Goal: Transaction & Acquisition: Purchase product/service

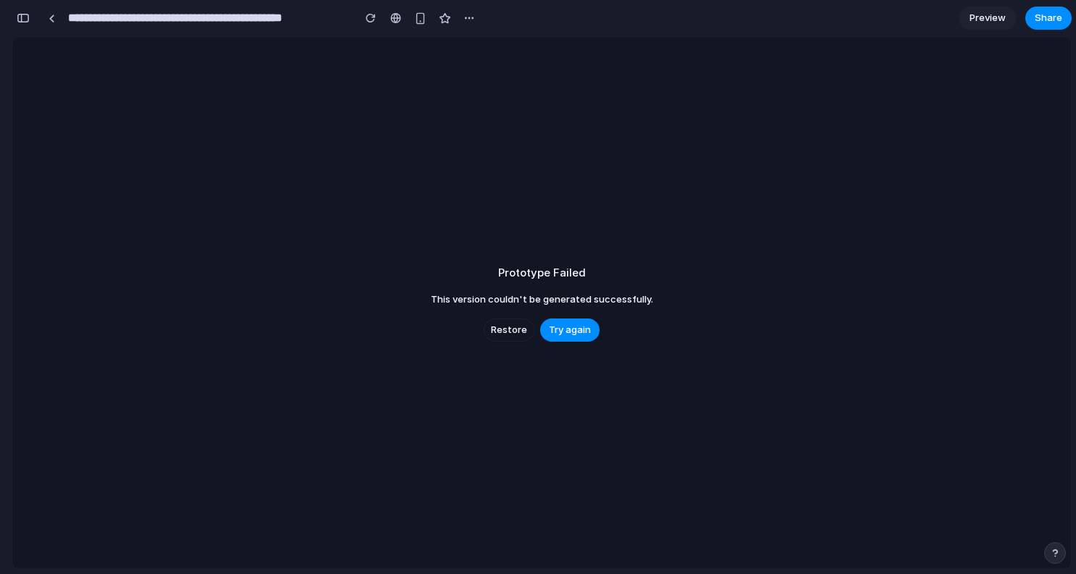
scroll to position [5951, 0]
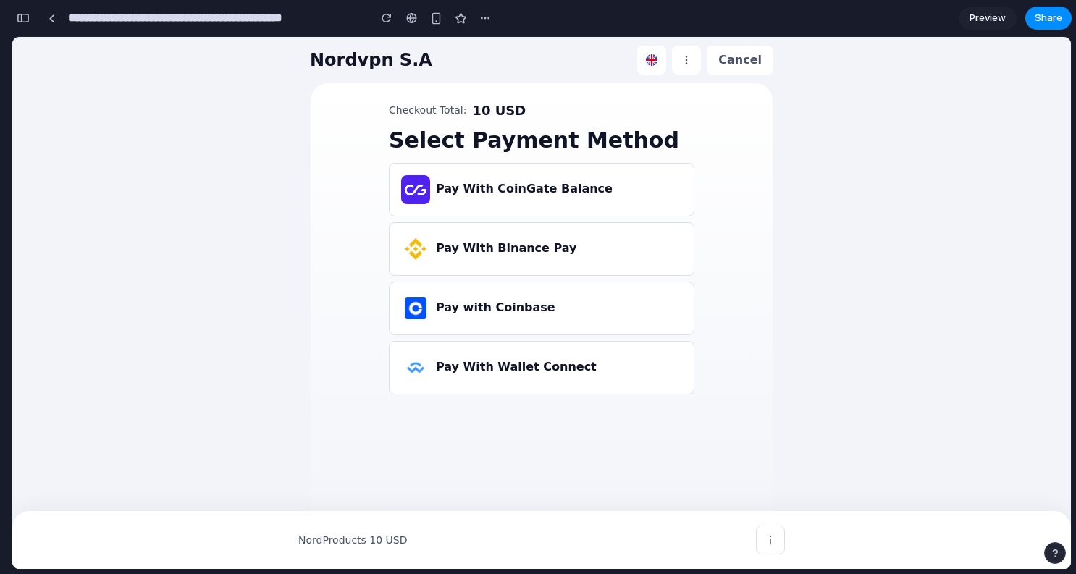
click at [25, 20] on div "button" at bounding box center [23, 18] width 13 height 10
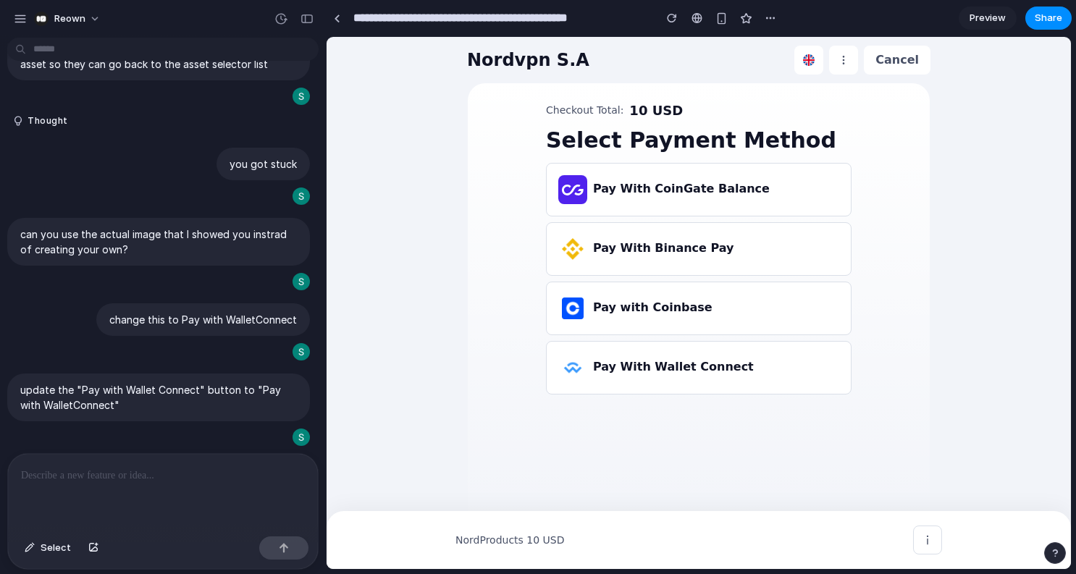
click at [199, 497] on div at bounding box center [163, 492] width 310 height 77
click at [276, 436] on div "button" at bounding box center [277, 437] width 12 height 12
click at [179, 493] on div at bounding box center [163, 492] width 310 height 77
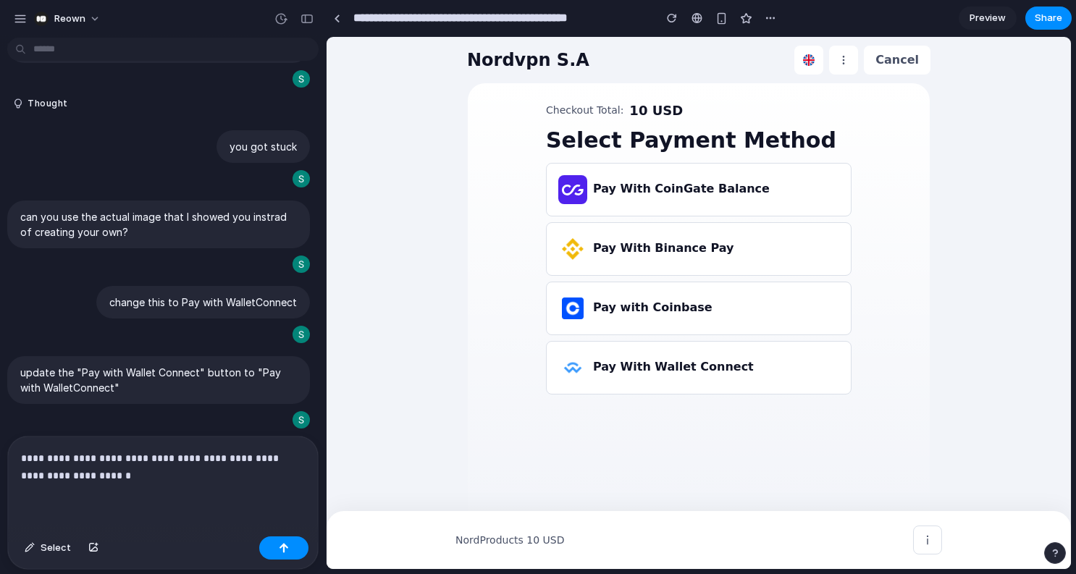
click at [158, 478] on p "**********" at bounding box center [163, 466] width 284 height 35
click at [90, 474] on p "**********" at bounding box center [163, 466] width 284 height 35
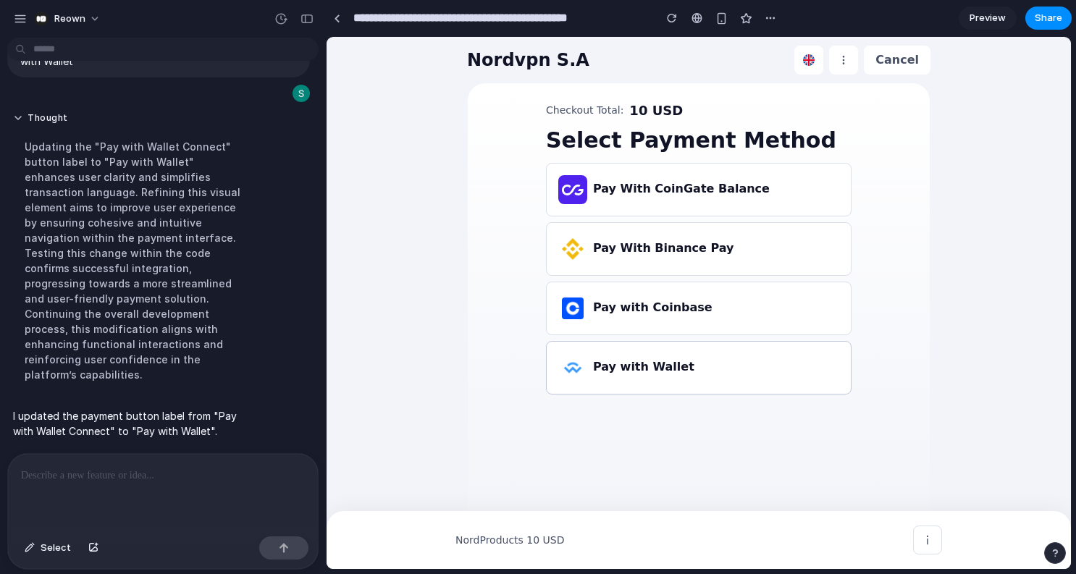
click at [672, 360] on h3 "Pay with Wallet" at bounding box center [643, 366] width 101 height 17
click at [86, 470] on p at bounding box center [163, 475] width 284 height 17
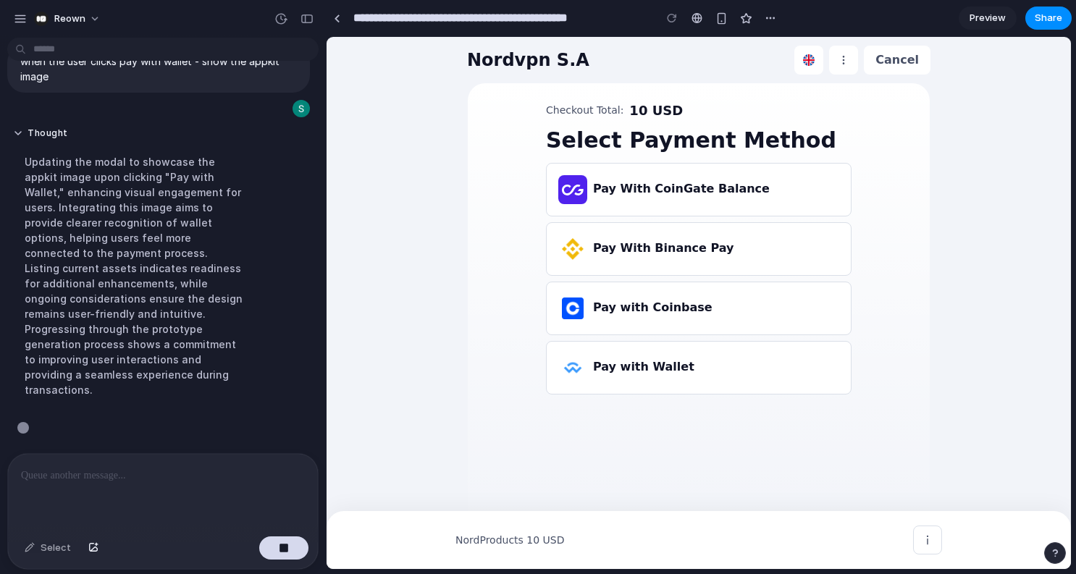
scroll to position [4516, 0]
click at [618, 371] on h3 "Pay with Wallet" at bounding box center [643, 366] width 101 height 17
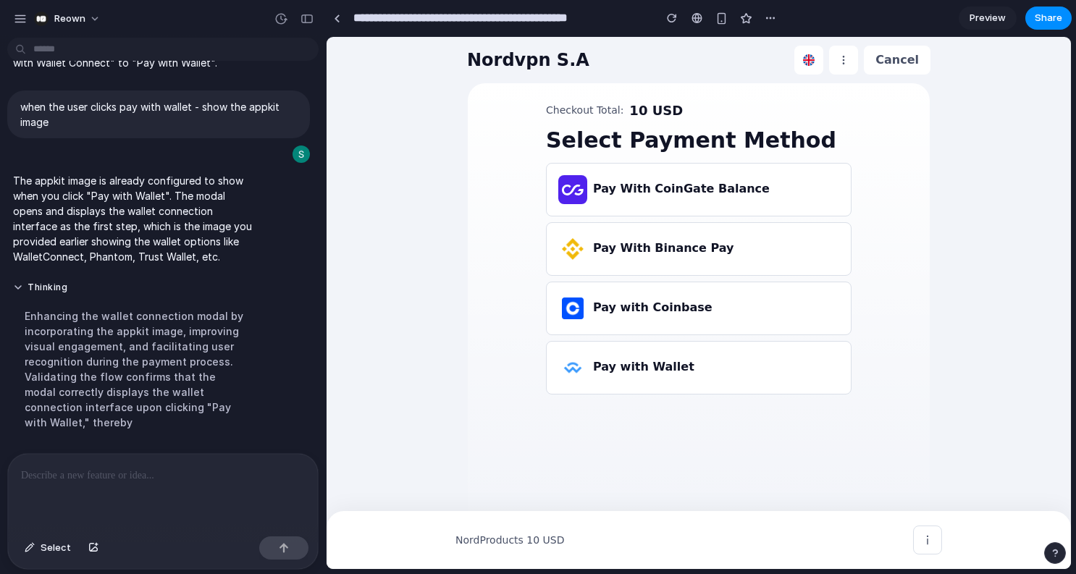
scroll to position [3935, 0]
click at [611, 366] on h3 "Pay with Wallet" at bounding box center [643, 366] width 101 height 17
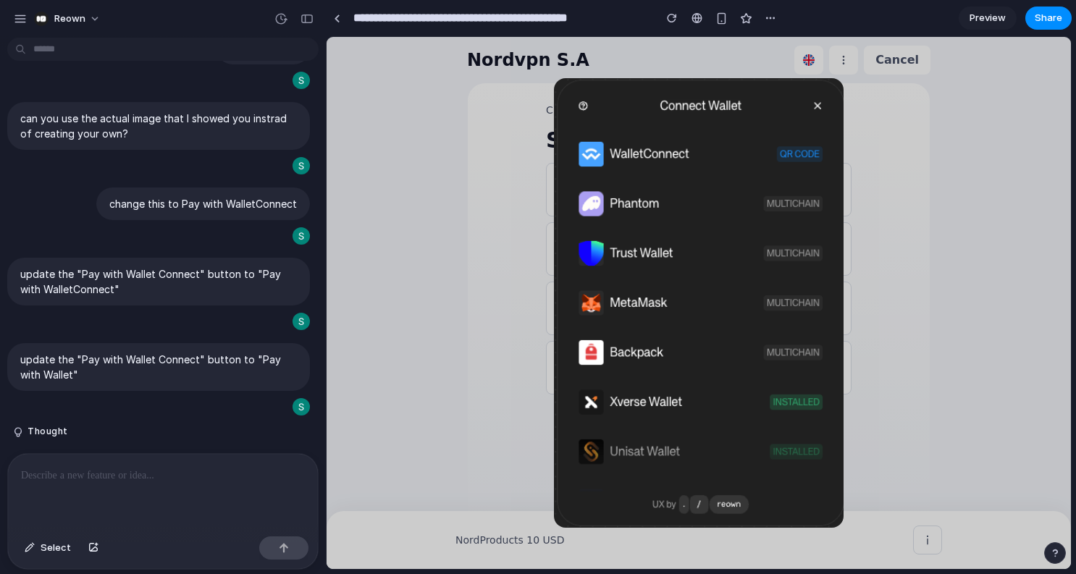
scroll to position [3169, 0]
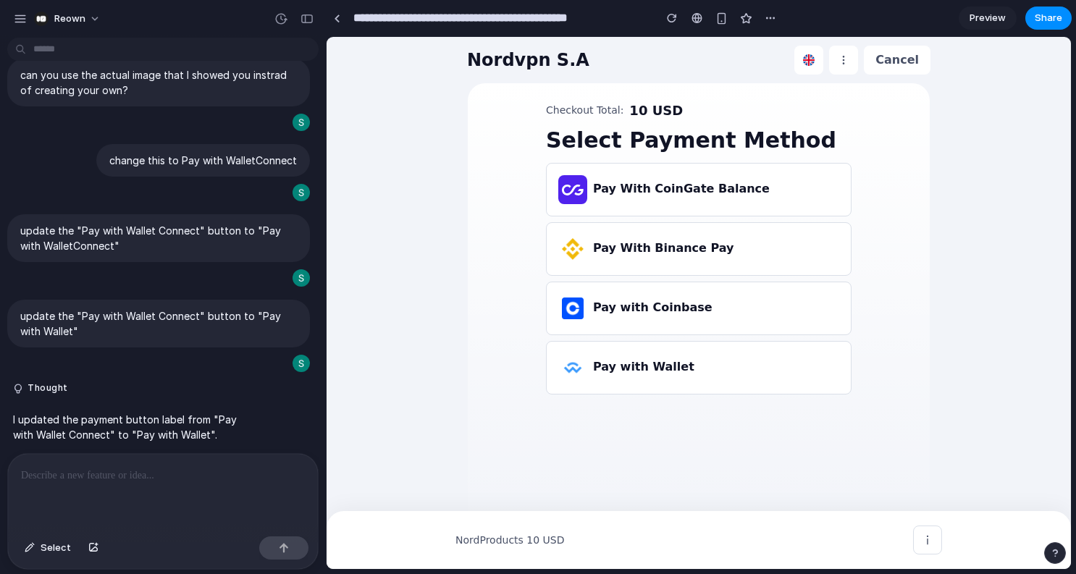
click at [153, 480] on p at bounding box center [163, 475] width 284 height 17
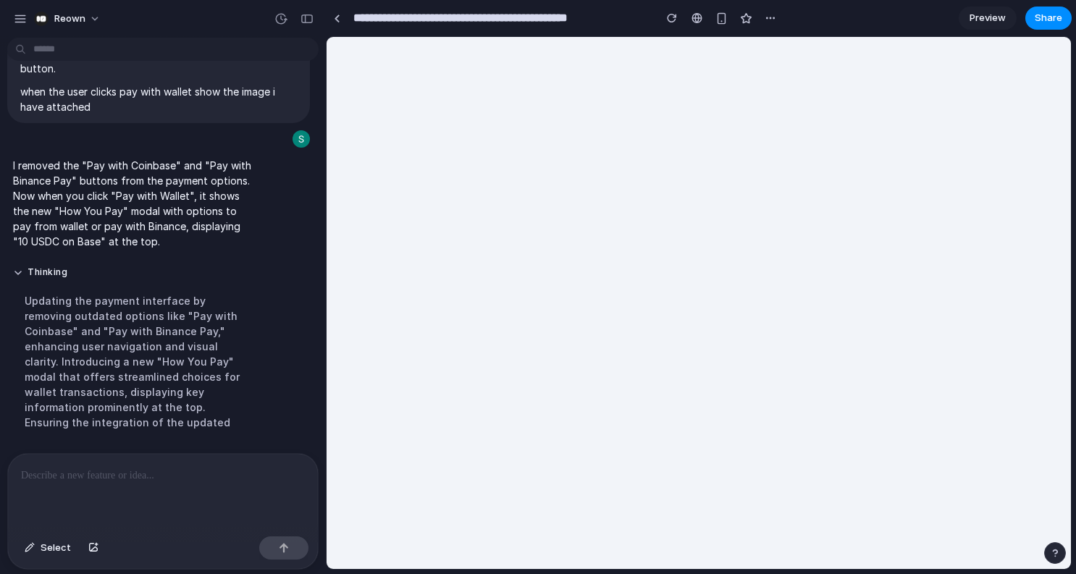
scroll to position [0, 0]
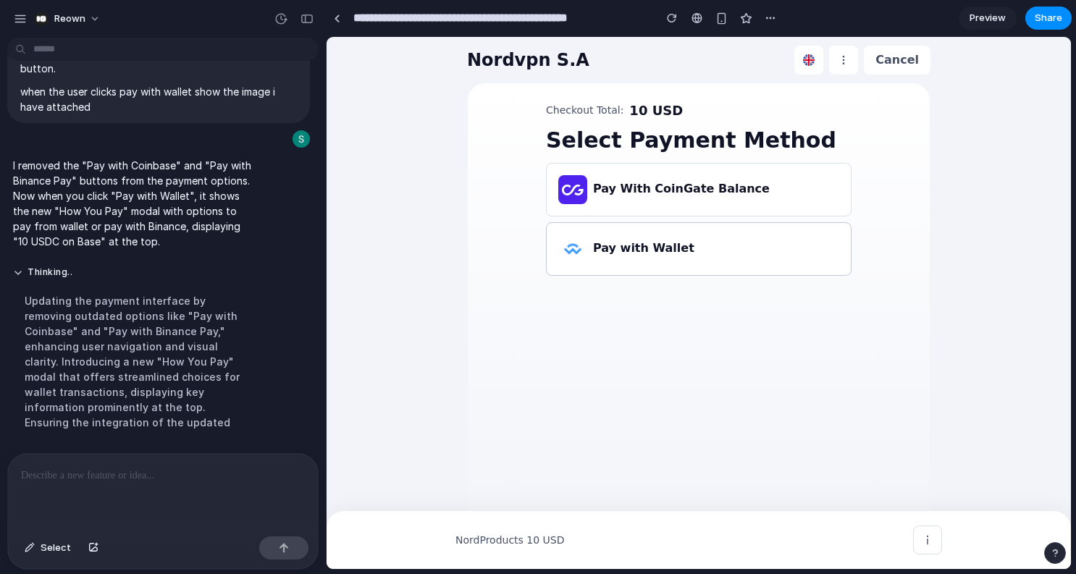
click at [603, 255] on h3 "Pay with Wallet" at bounding box center [643, 248] width 101 height 17
click at [149, 490] on div at bounding box center [163, 492] width 310 height 77
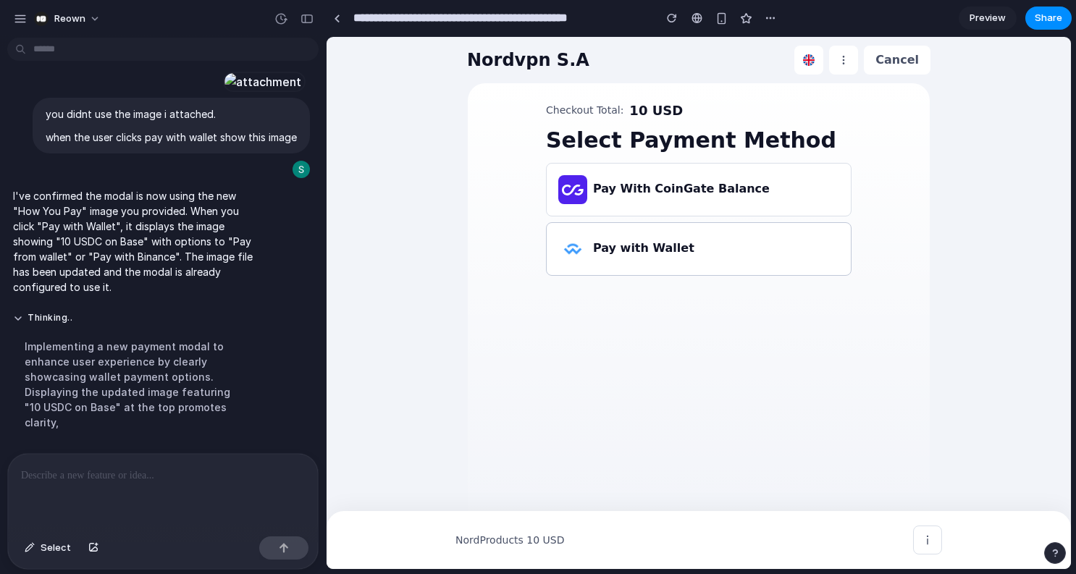
click at [623, 241] on h3 "Pay with Wallet" at bounding box center [643, 248] width 101 height 17
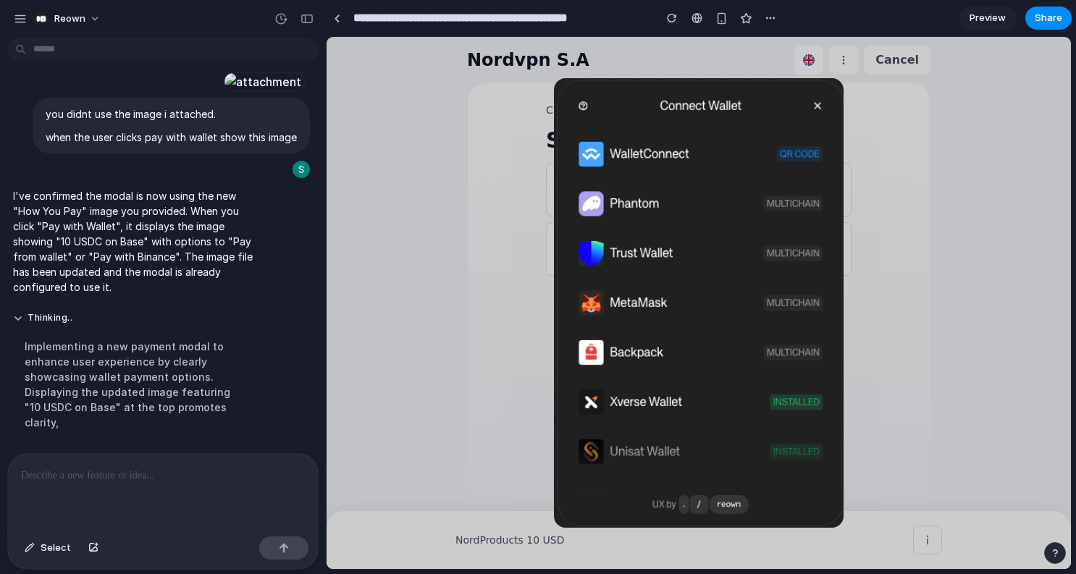
click at [664, 350] on img at bounding box center [699, 303] width 290 height 450
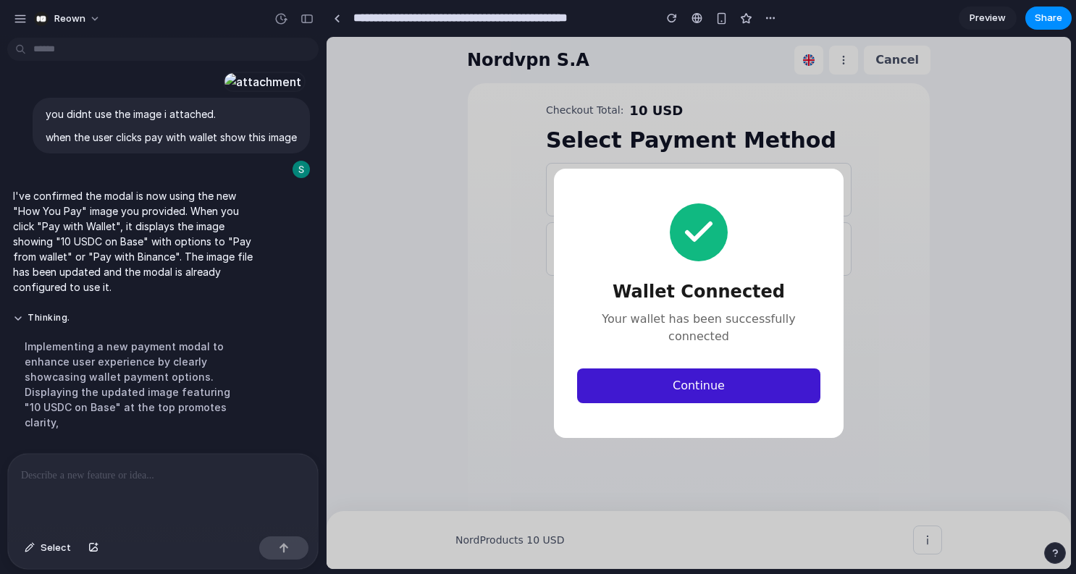
click at [654, 378] on button "Continue" at bounding box center [698, 385] width 243 height 35
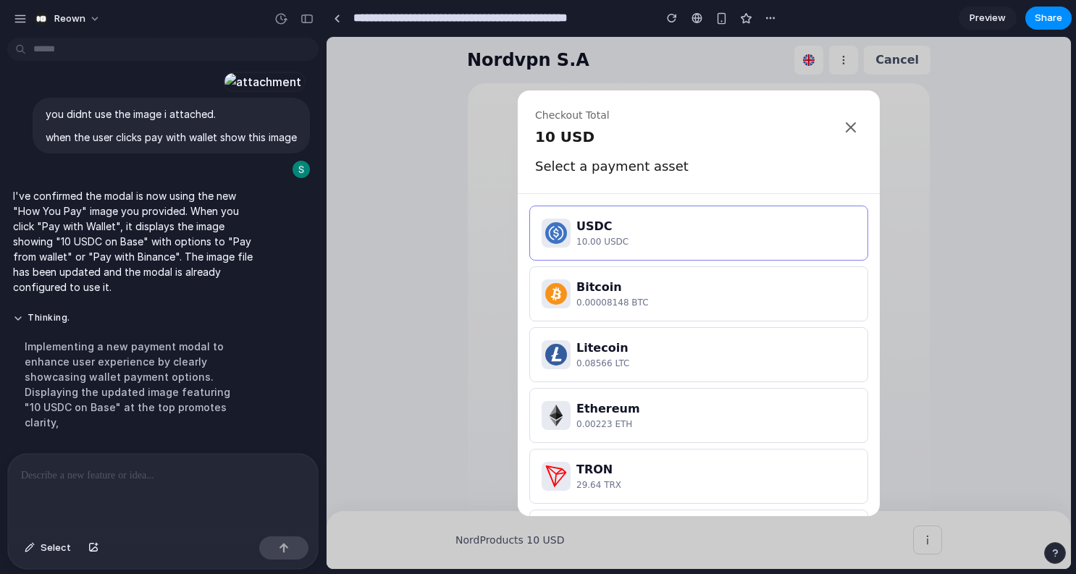
click at [852, 128] on icon at bounding box center [850, 127] width 9 height 9
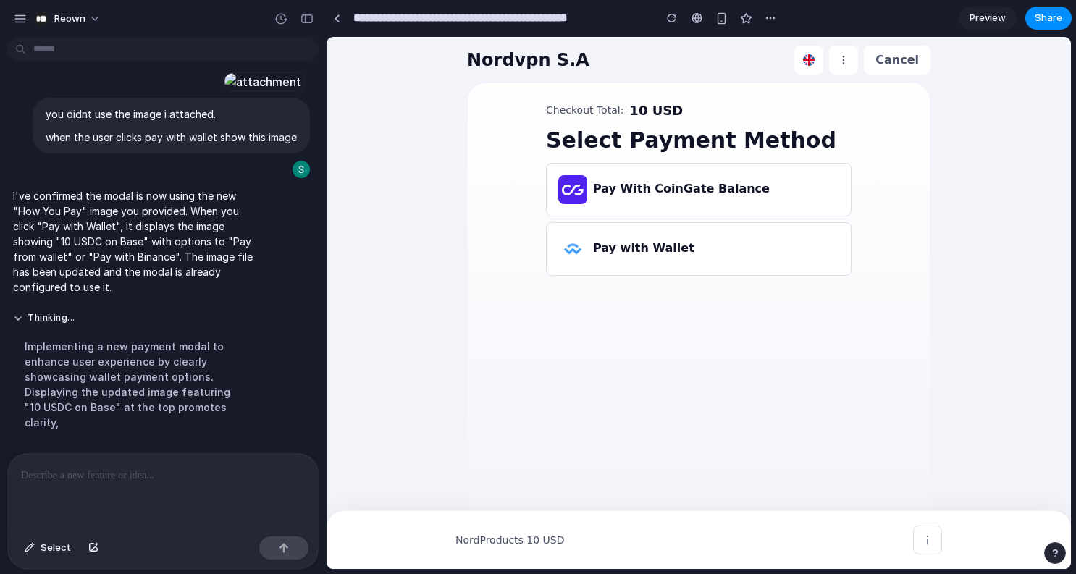
click at [90, 470] on p at bounding box center [163, 475] width 284 height 17
click at [587, 264] on div "Pay with Wallet" at bounding box center [698, 249] width 304 height 52
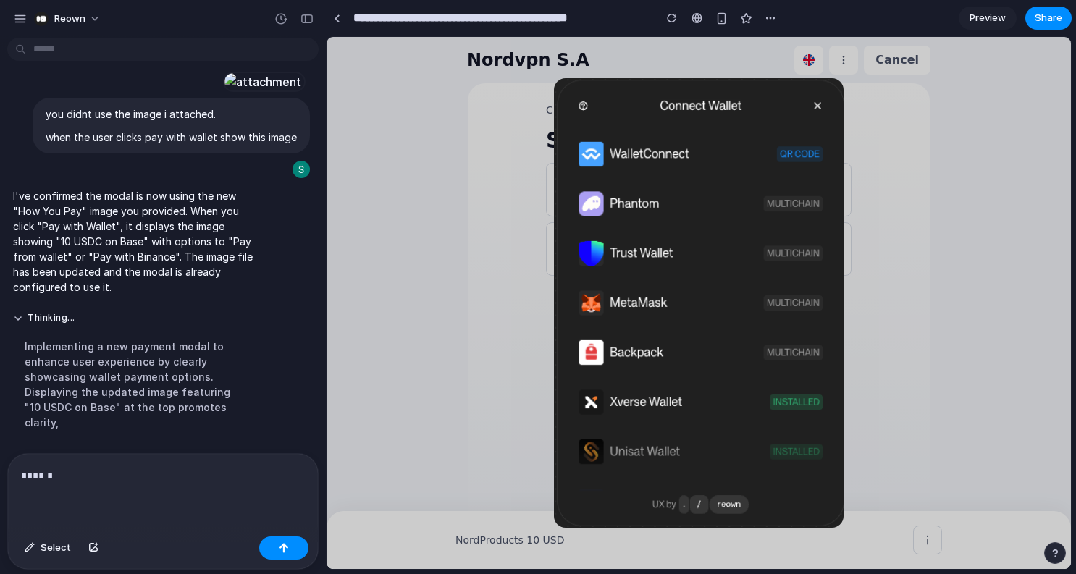
click at [92, 476] on p "******" at bounding box center [163, 475] width 284 height 17
click at [77, 483] on div "**********" at bounding box center [163, 492] width 310 height 77
click at [80, 474] on p "**********" at bounding box center [163, 475] width 284 height 17
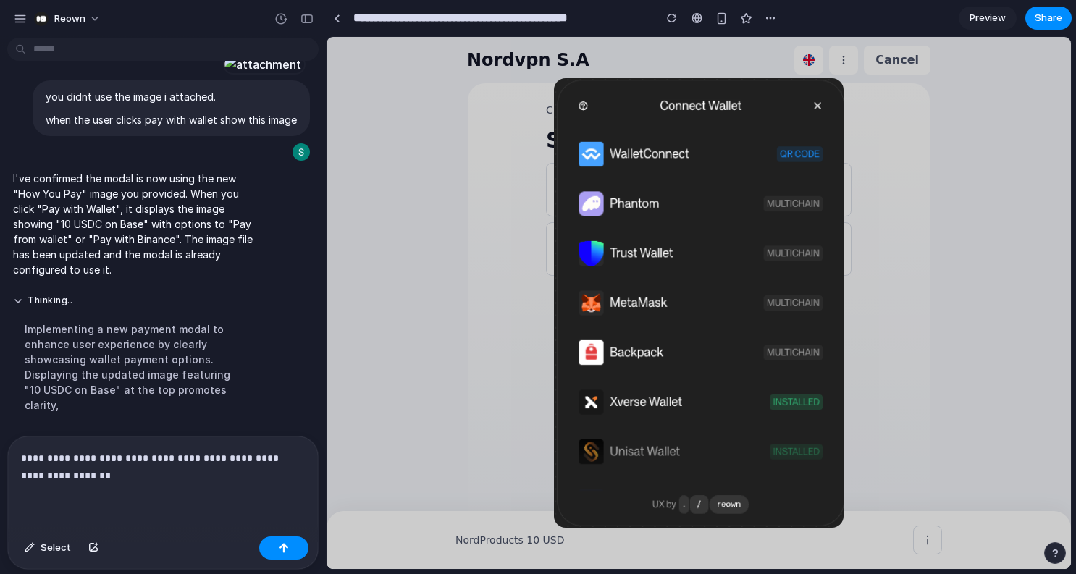
click at [81, 512] on div "**********" at bounding box center [163, 483] width 310 height 94
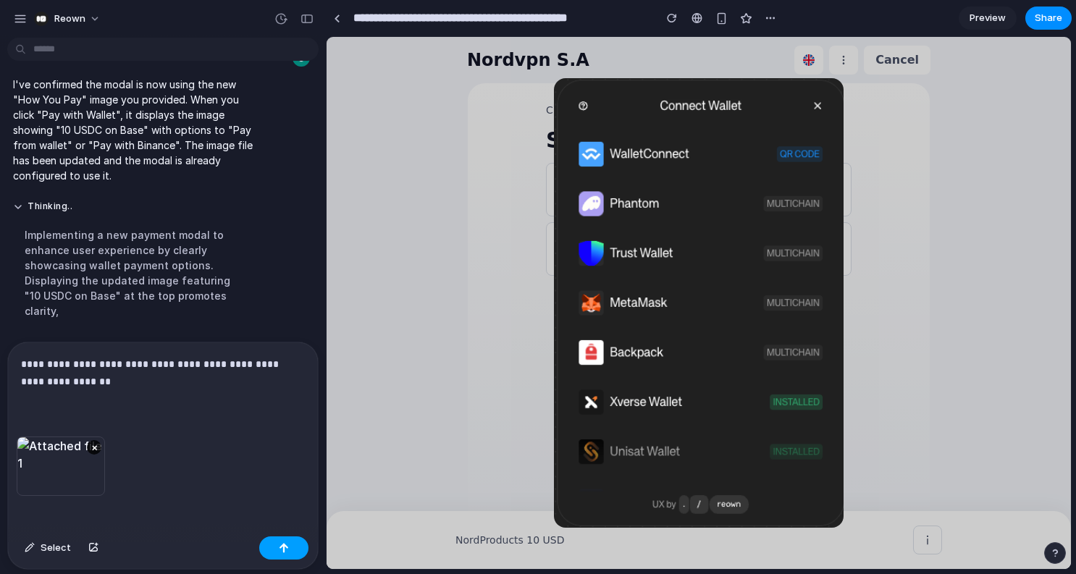
click at [287, 550] on div "button" at bounding box center [284, 548] width 10 height 10
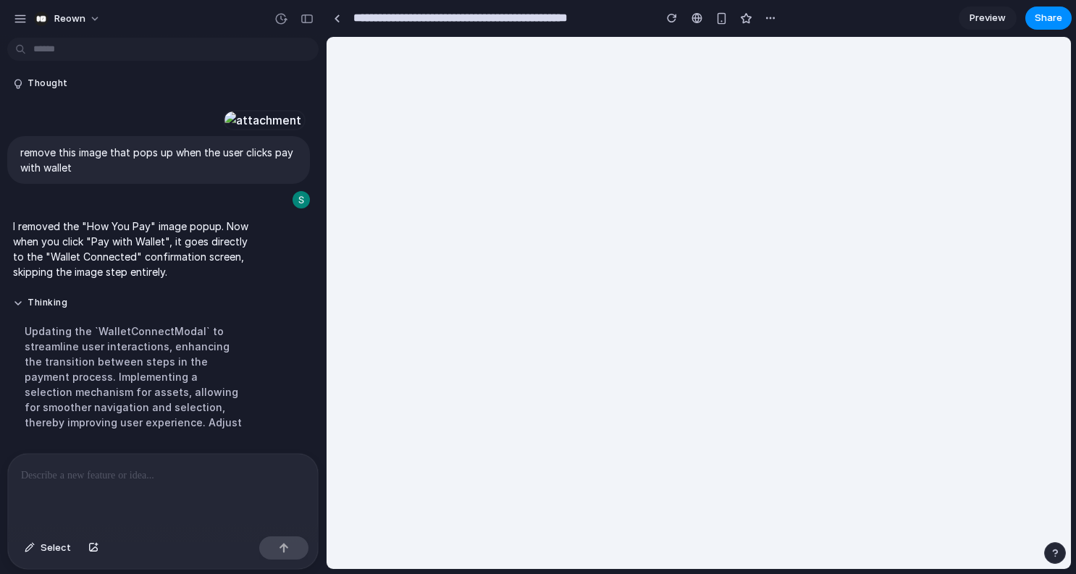
scroll to position [0, 0]
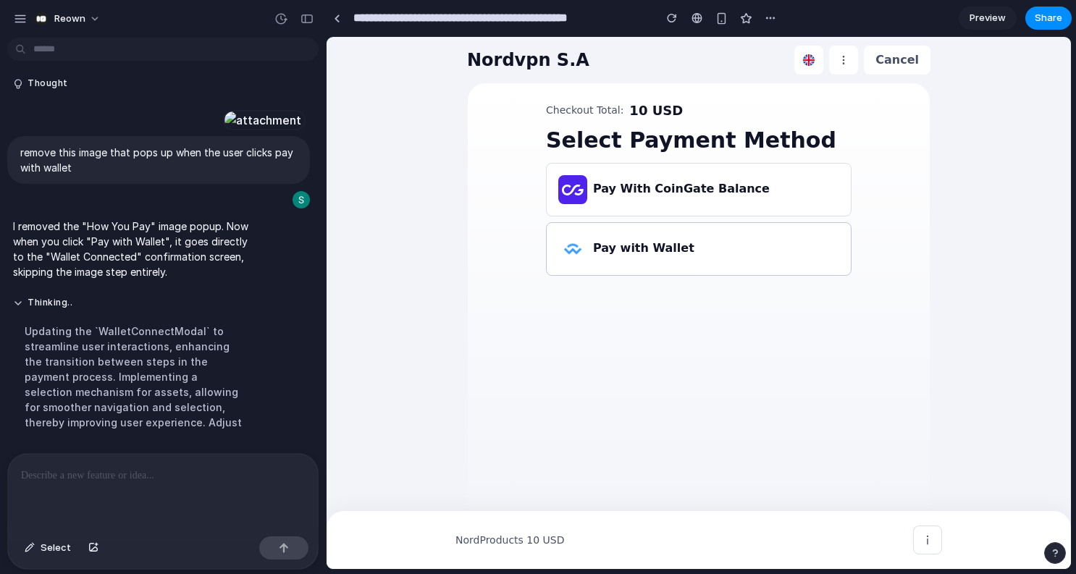
click at [591, 237] on div "Pay with Wallet" at bounding box center [698, 249] width 304 height 52
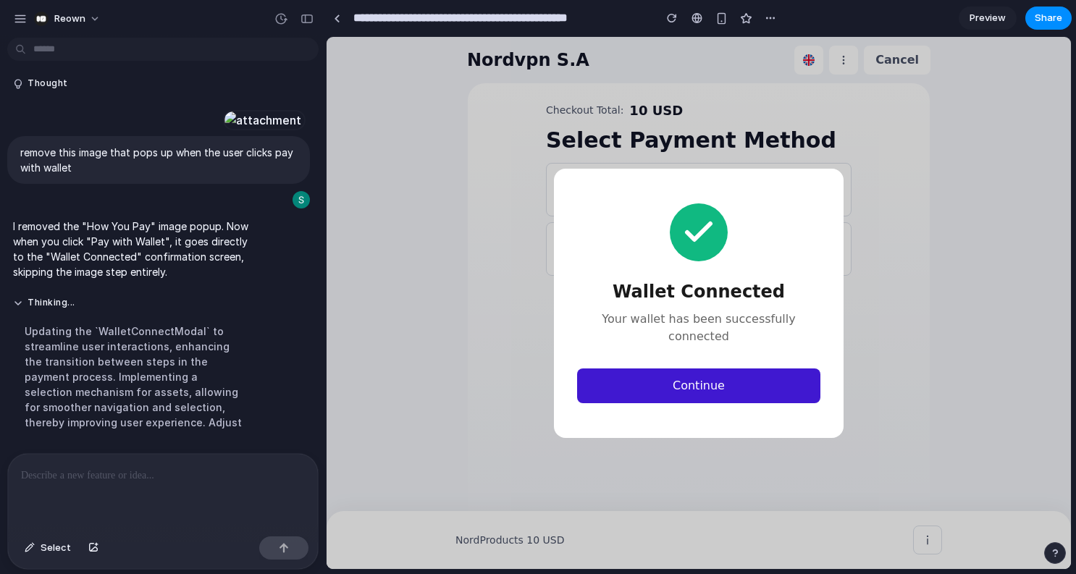
click at [668, 374] on button "Continue" at bounding box center [698, 385] width 243 height 35
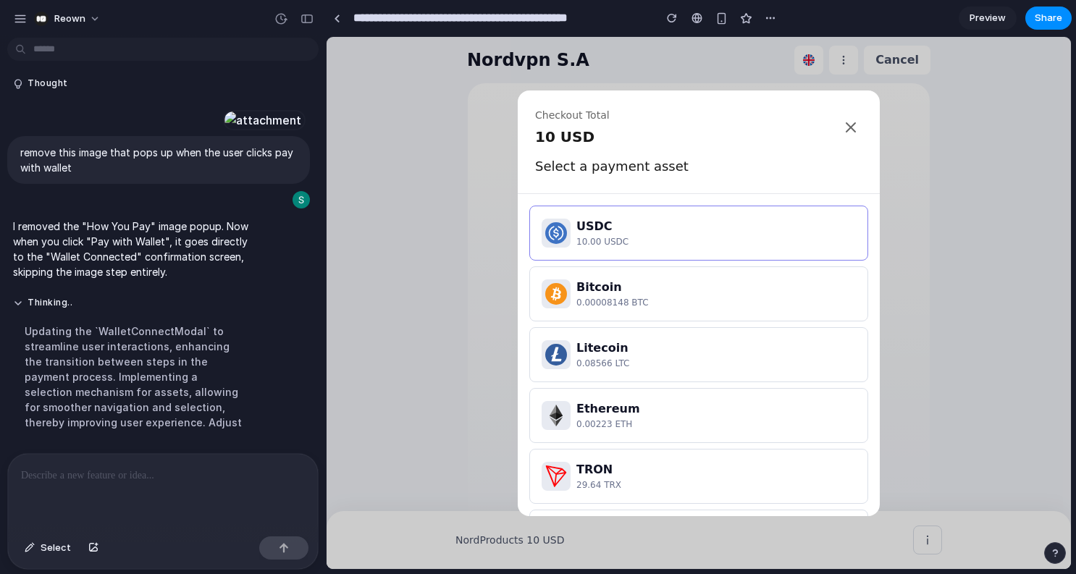
click at [845, 130] on icon at bounding box center [850, 127] width 17 height 17
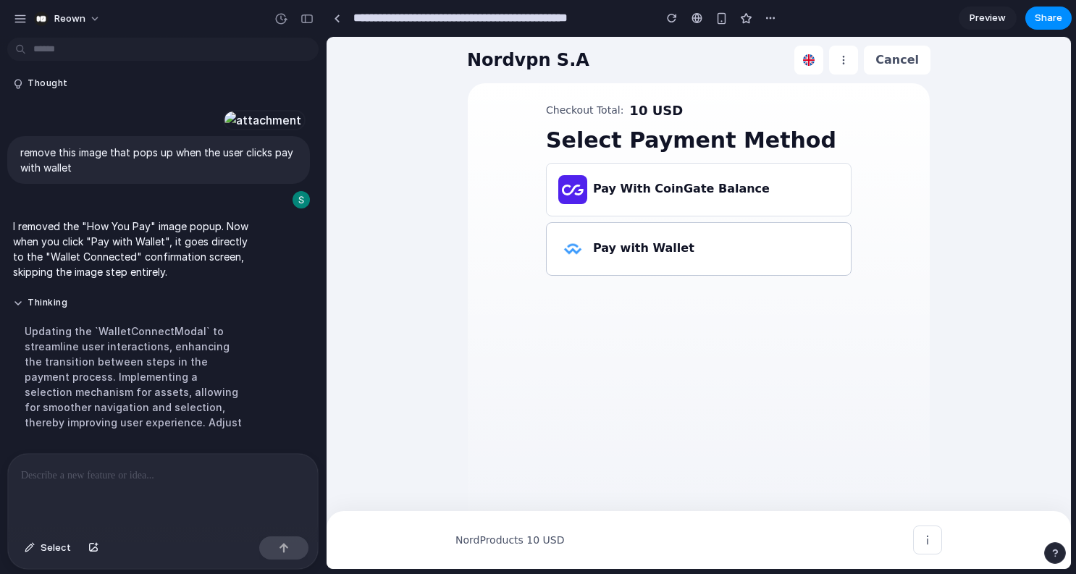
click at [626, 253] on h3 "Pay with Wallet" at bounding box center [643, 248] width 101 height 17
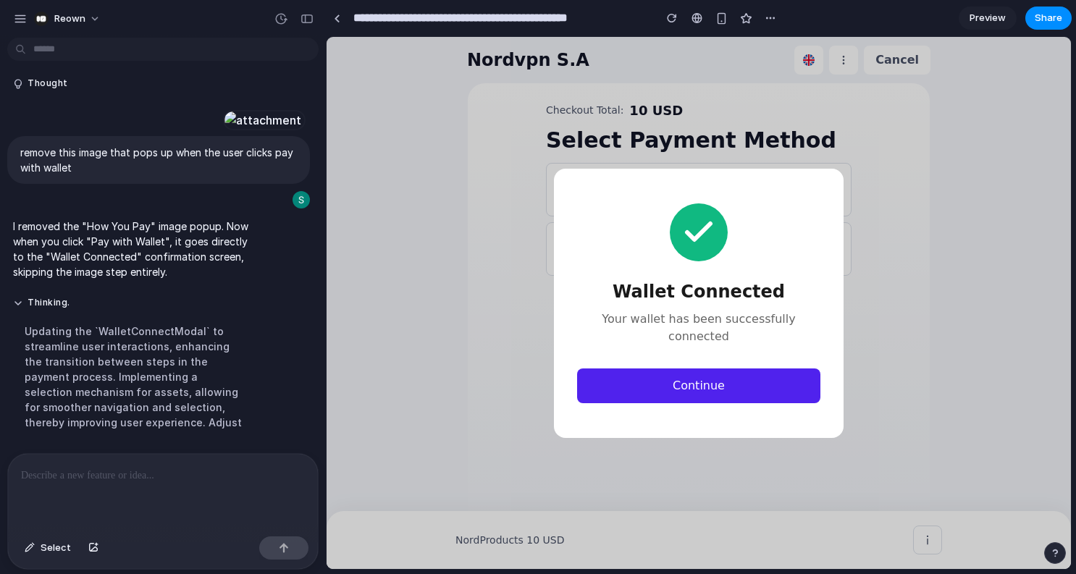
click at [688, 294] on h2 "Wallet Connected" at bounding box center [698, 292] width 243 height 26
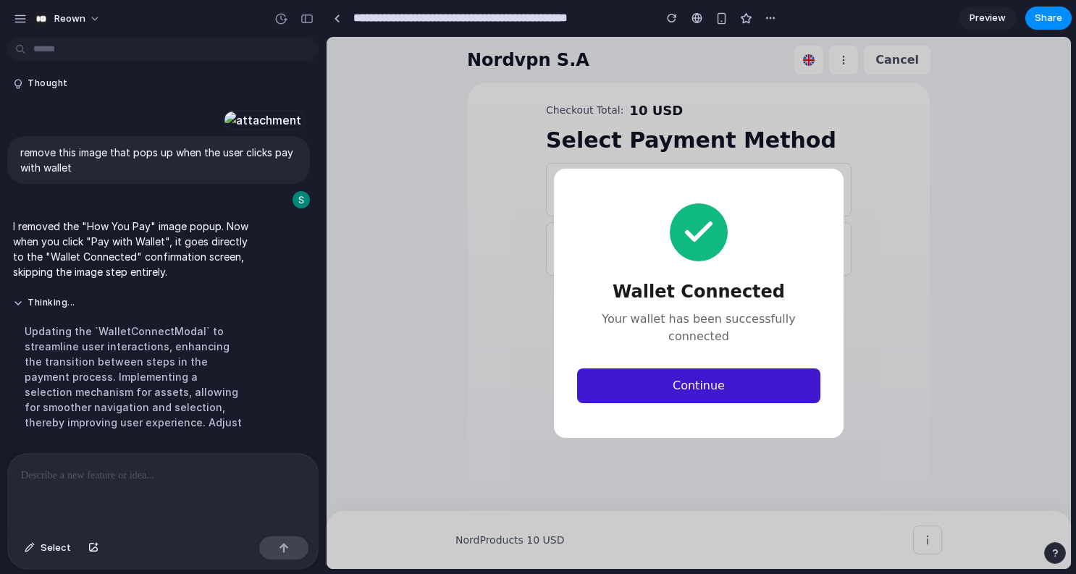
click at [656, 368] on button "Continue" at bounding box center [698, 385] width 243 height 35
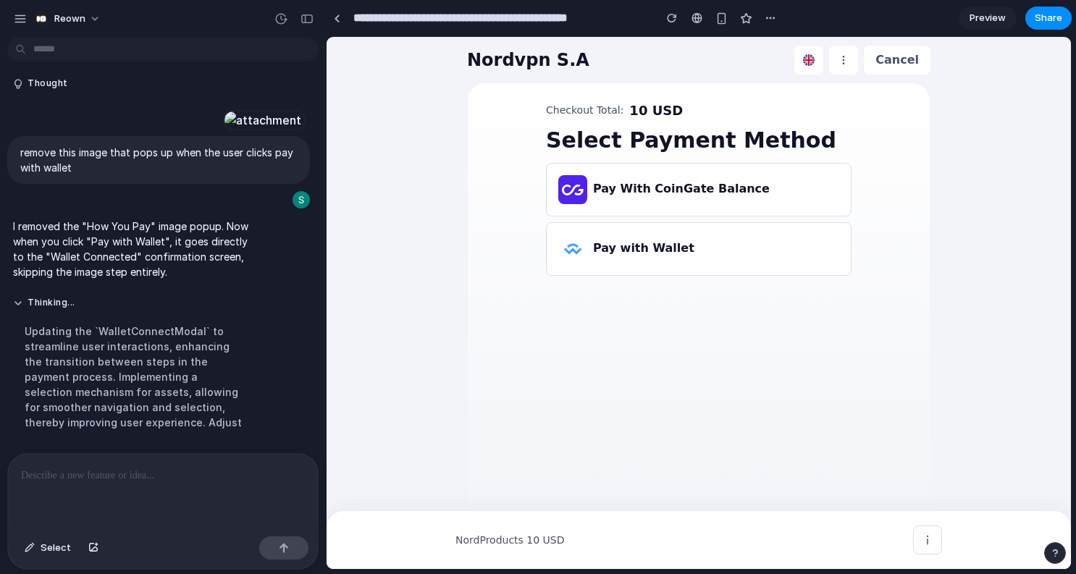
click at [115, 474] on p at bounding box center [163, 475] width 284 height 17
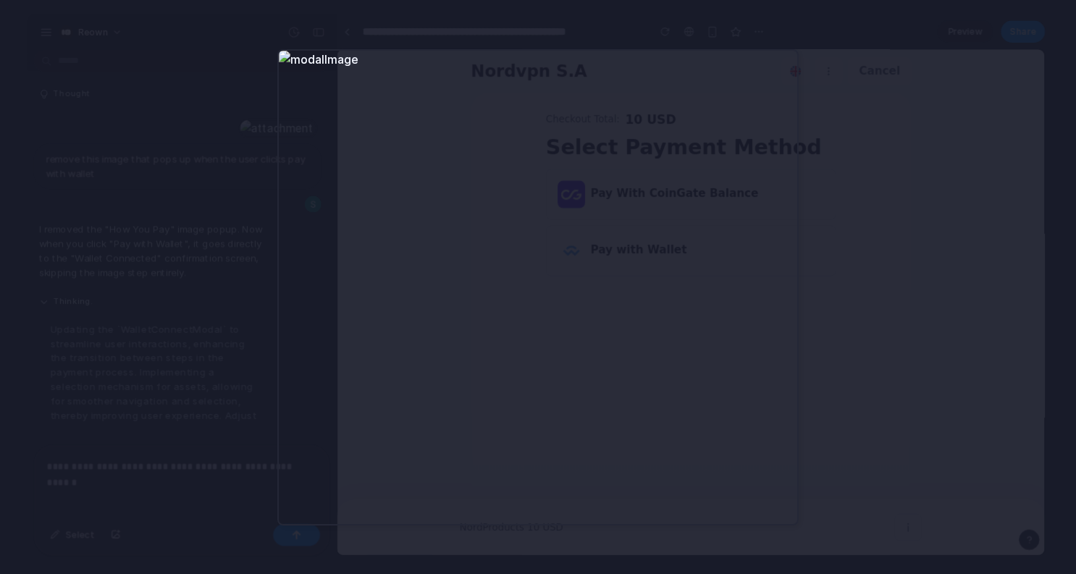
click at [836, 96] on div at bounding box center [538, 287] width 1076 height 574
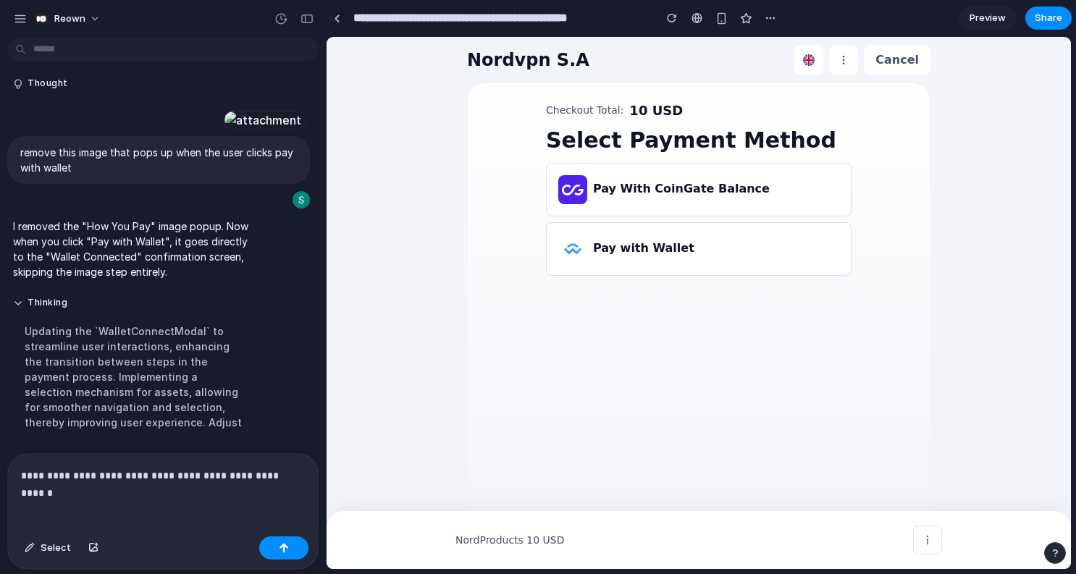
click at [143, 510] on div "**********" at bounding box center [163, 492] width 310 height 77
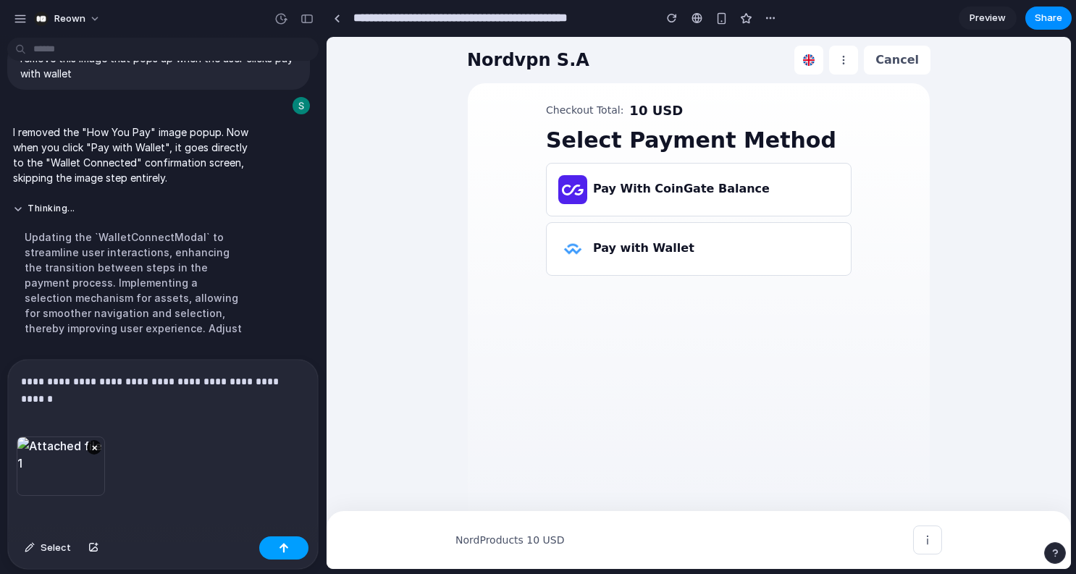
click at [285, 557] on button "button" at bounding box center [283, 547] width 49 height 23
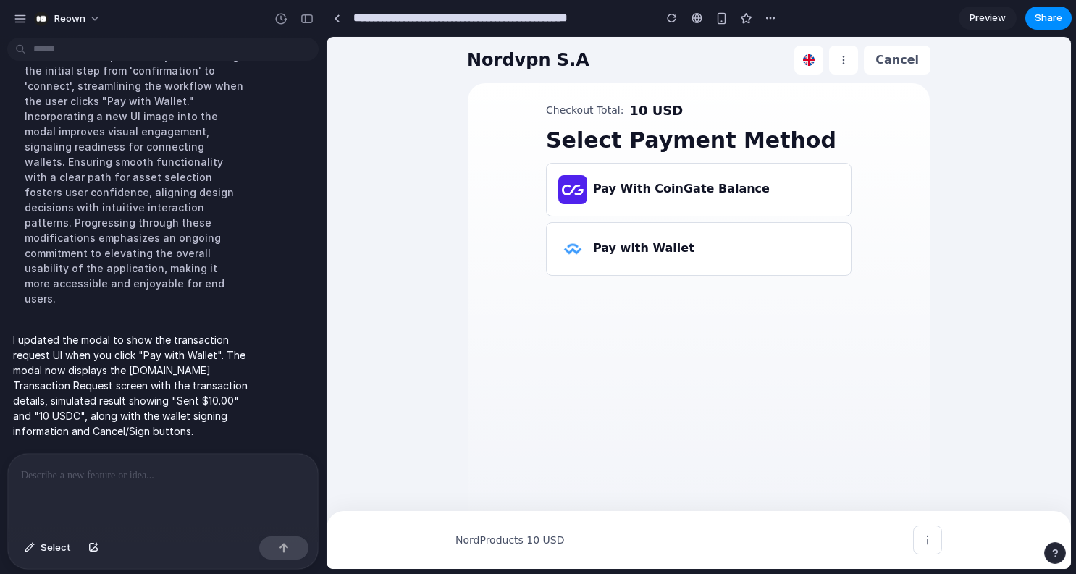
scroll to position [5390, 0]
click at [672, 253] on h3 "Pay with Wallet" at bounding box center [643, 248] width 101 height 17
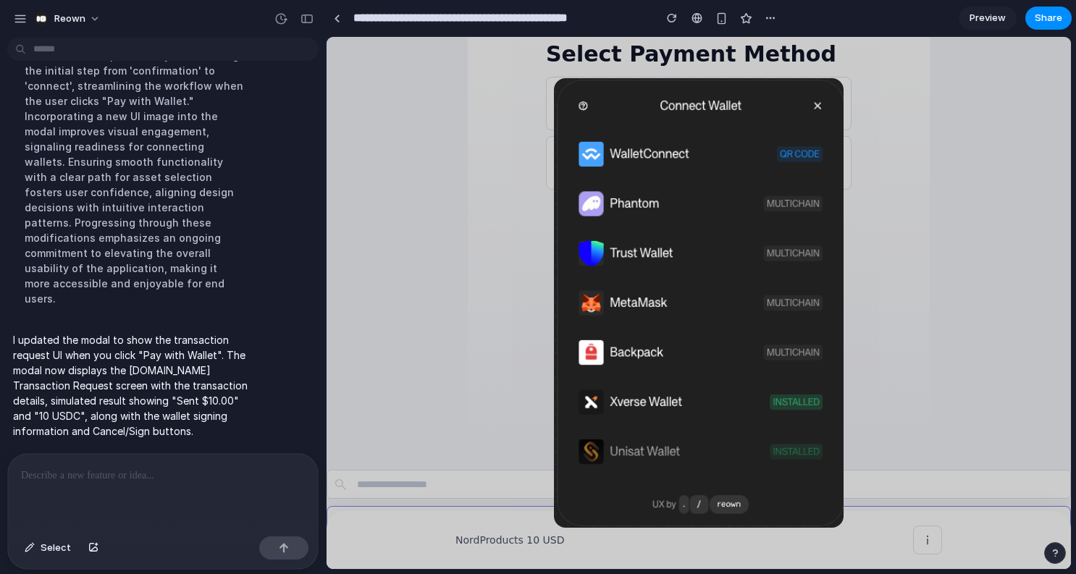
scroll to position [90, 0]
click at [145, 493] on div at bounding box center [163, 492] width 310 height 77
